Goal: Check status

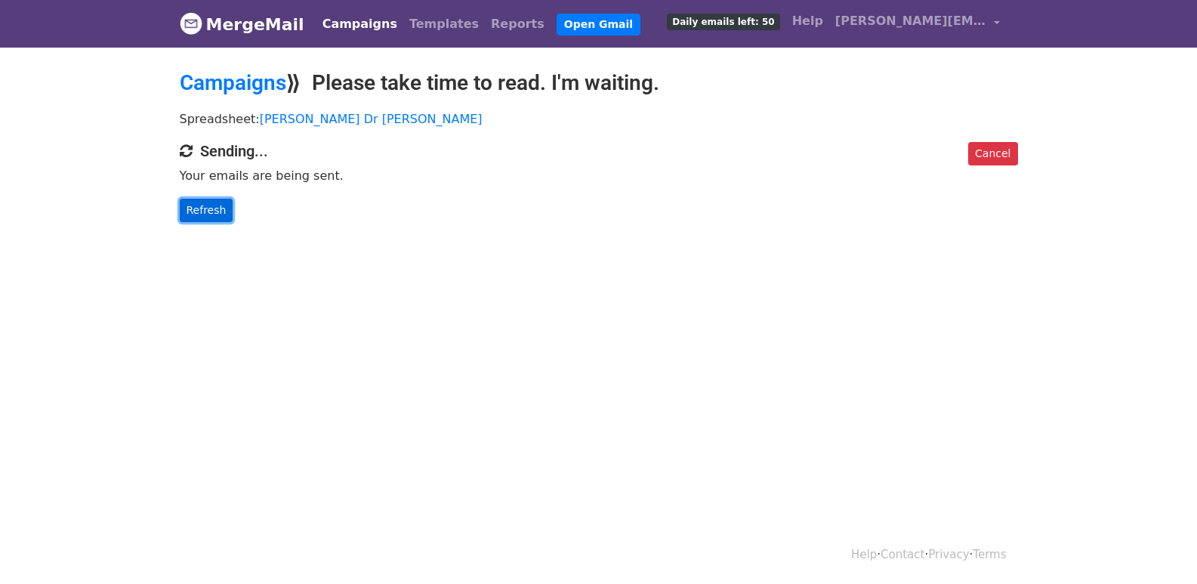
click at [193, 213] on link "Refresh" at bounding box center [207, 210] width 54 height 23
click at [211, 215] on link "Refresh" at bounding box center [207, 210] width 54 height 23
click at [202, 206] on link "Refresh" at bounding box center [207, 210] width 54 height 23
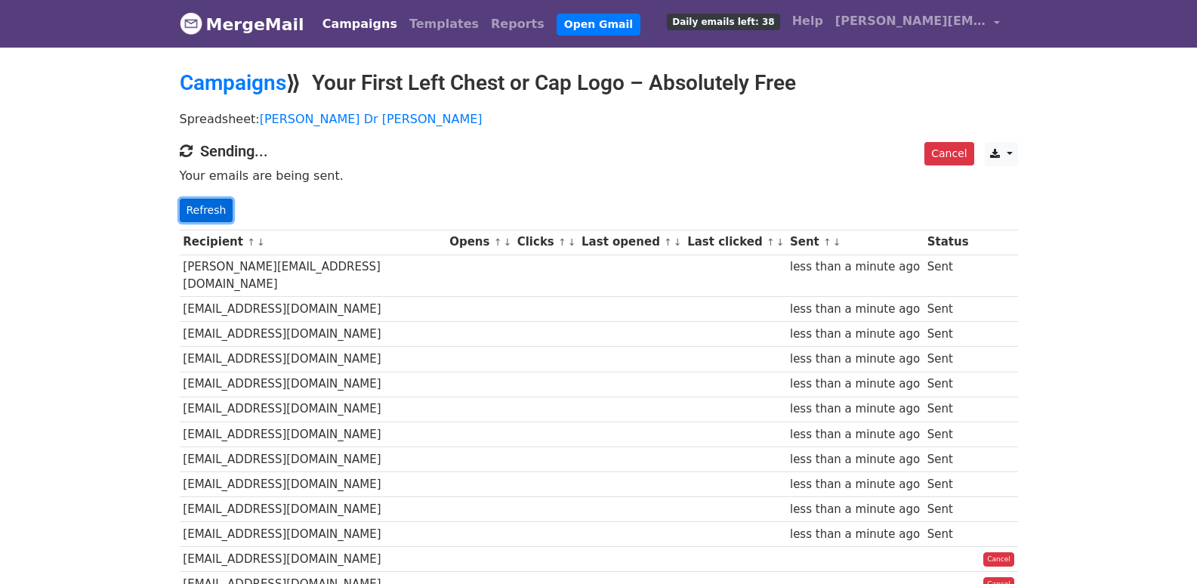
click at [193, 199] on link "Refresh" at bounding box center [207, 210] width 54 height 23
